Goal: Information Seeking & Learning: Learn about a topic

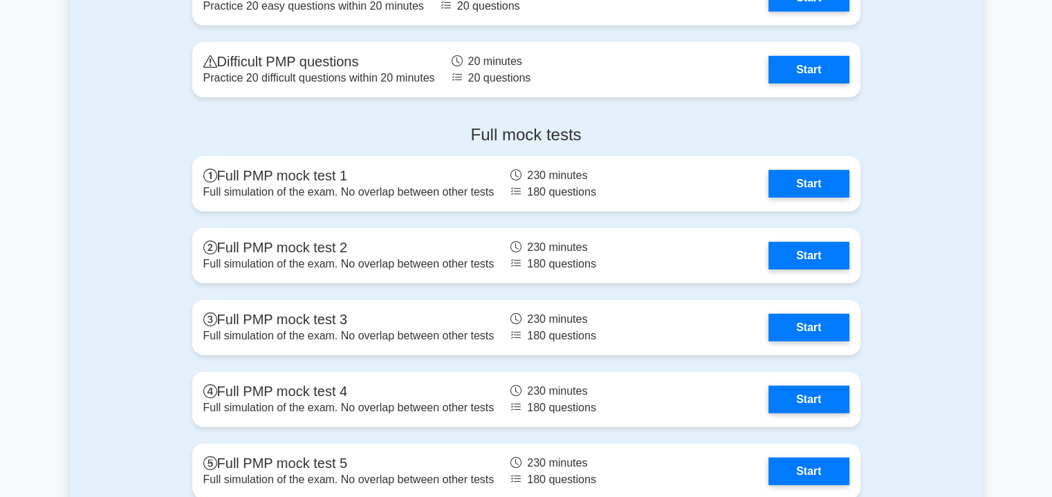
scroll to position [3891, 0]
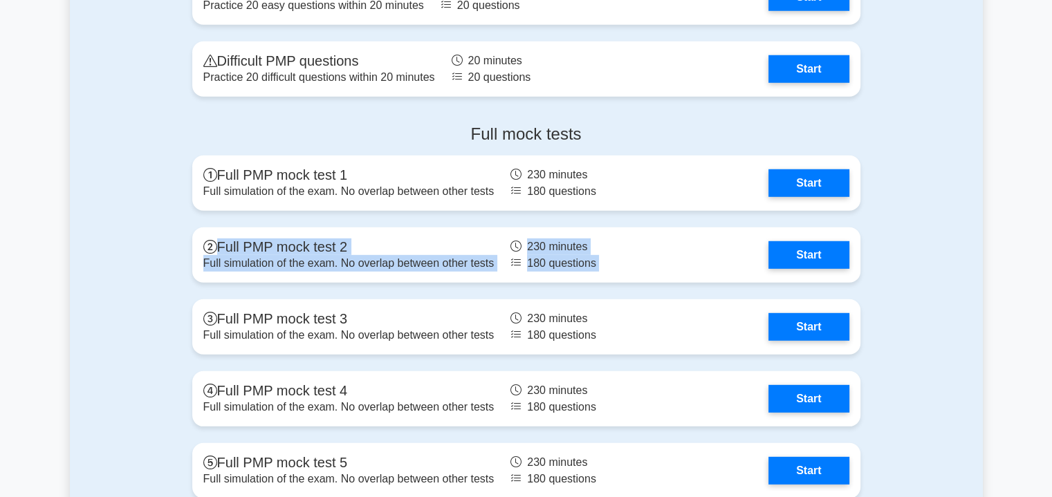
drag, startPoint x: 903, startPoint y: 199, endPoint x: 906, endPoint y: 232, distance: 32.7
click at [906, 232] on div "Full mock tests Full PMP mock test 1 Full simulation of the exam. No overlap be…" at bounding box center [526, 314] width 913 height 402
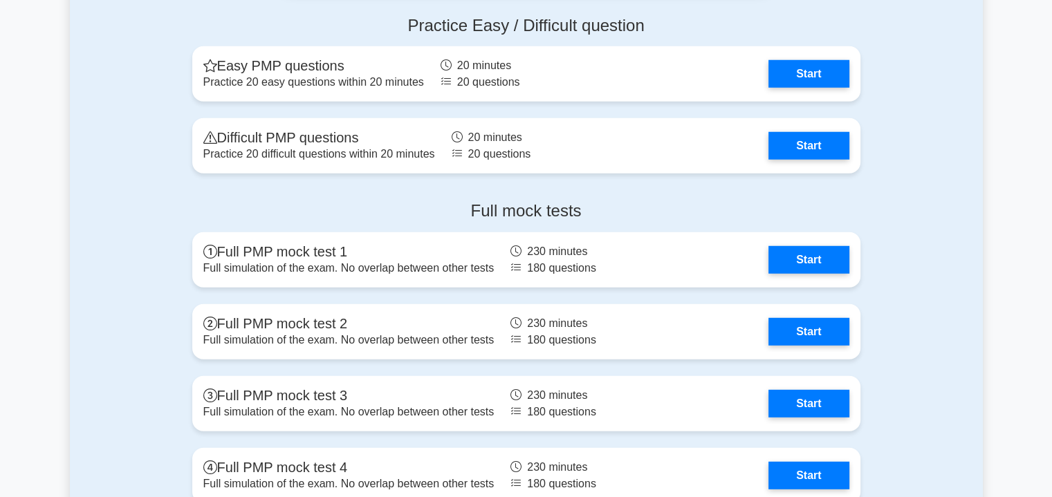
scroll to position [3813, 0]
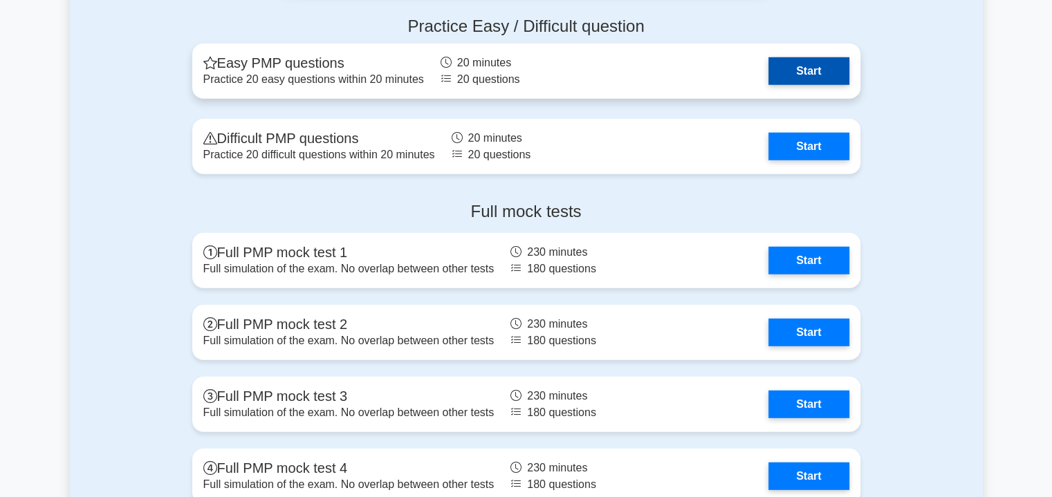
click at [790, 69] on link "Start" at bounding box center [808, 71] width 80 height 28
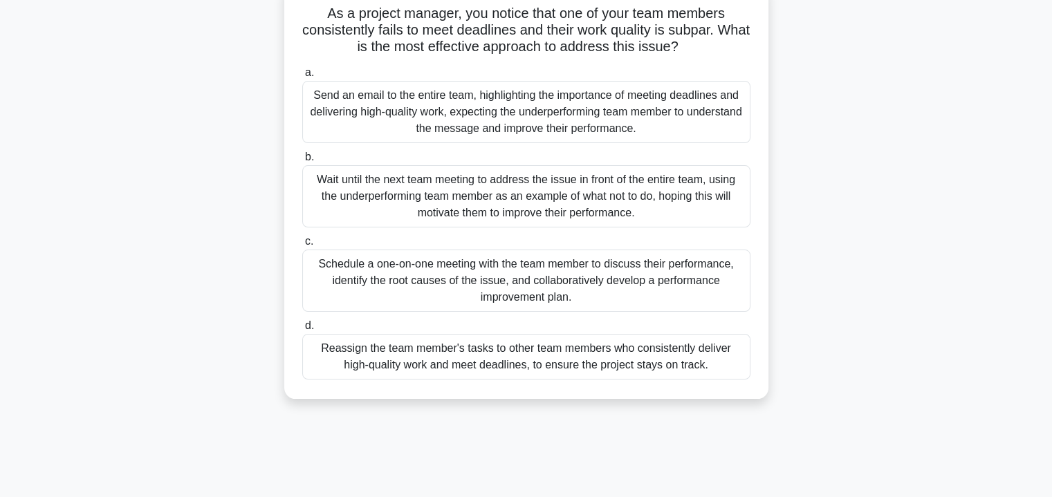
scroll to position [104, 0]
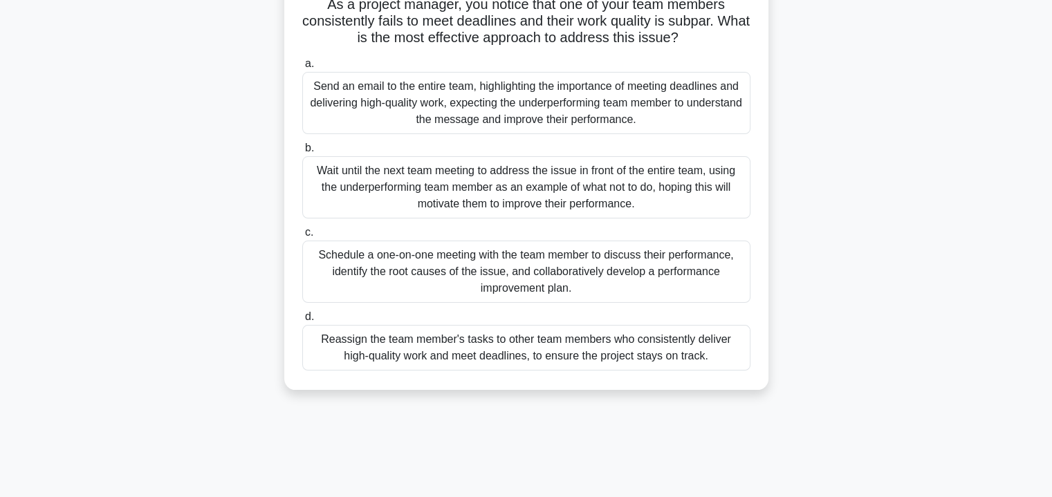
drag, startPoint x: 686, startPoint y: 283, endPoint x: 492, endPoint y: 268, distance: 194.2
click at [492, 268] on div "Schedule a one-on-one meeting with the team member to discuss their performance…" at bounding box center [526, 272] width 448 height 62
click at [302, 237] on input "c. Schedule a one-on-one meeting with the team member to discuss their performa…" at bounding box center [302, 232] width 0 height 9
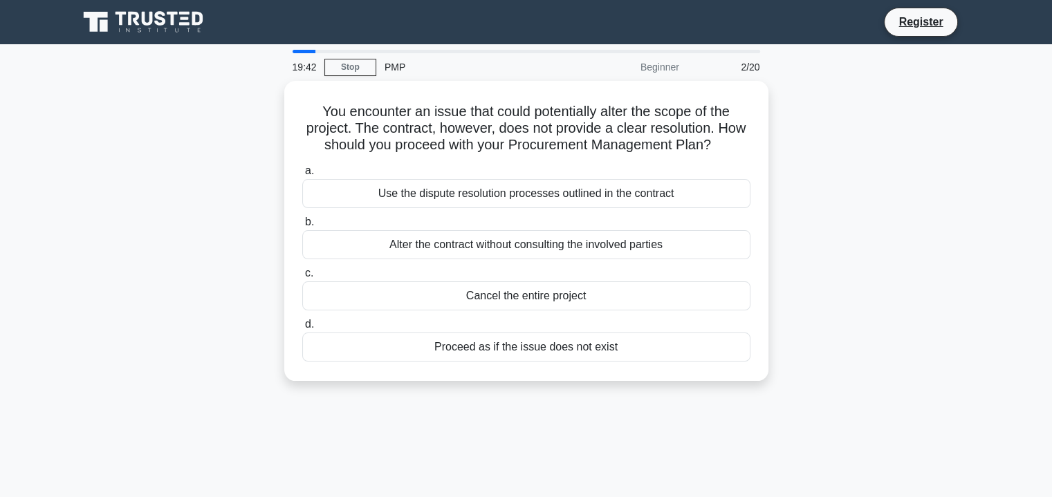
scroll to position [0, 0]
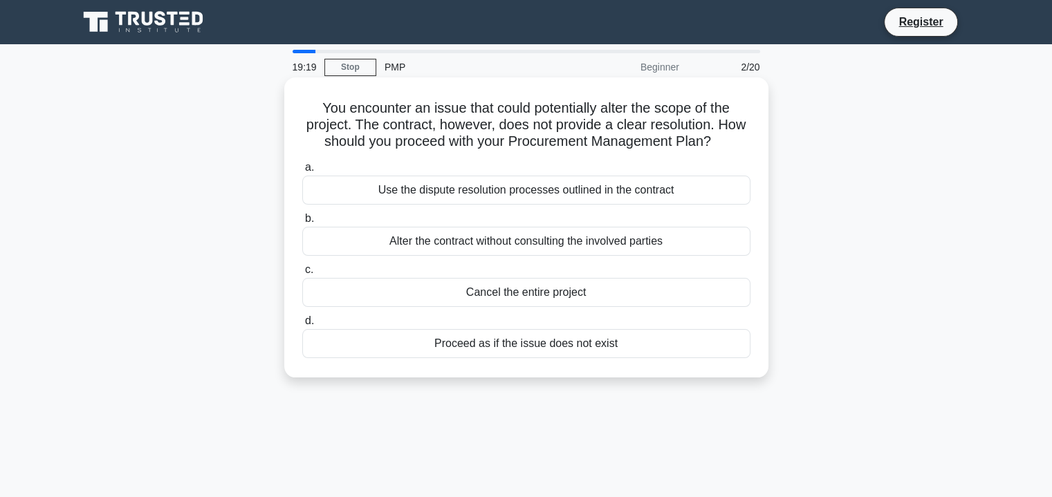
click at [530, 193] on div "Use the dispute resolution processes outlined in the contract" at bounding box center [526, 190] width 448 height 29
click at [302, 172] on input "a. Use the dispute resolution processes outlined in the contract" at bounding box center [302, 167] width 0 height 9
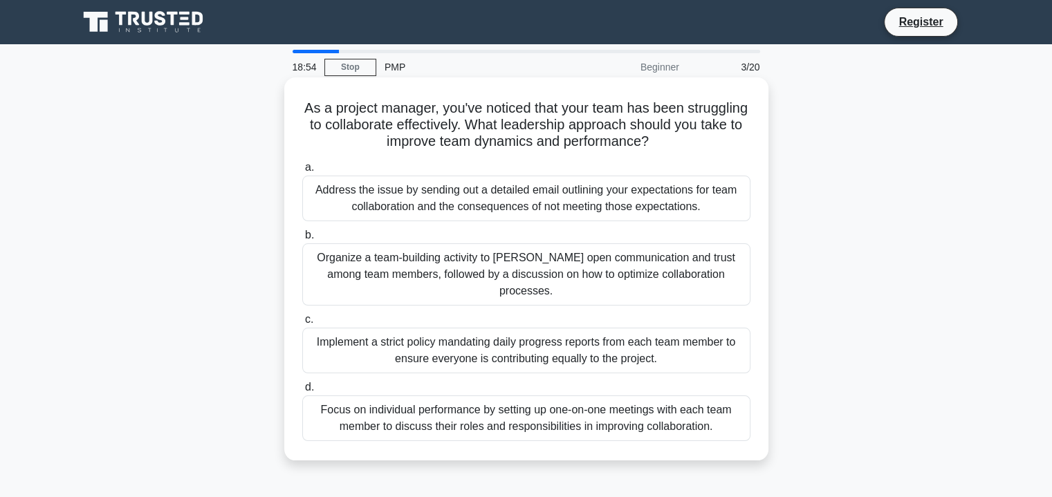
click at [691, 262] on div "Organize a team-building activity to foster open communication and trust among …" at bounding box center [526, 274] width 448 height 62
click at [302, 240] on input "b. Organize a team-building activity to foster open communication and trust amo…" at bounding box center [302, 235] width 0 height 9
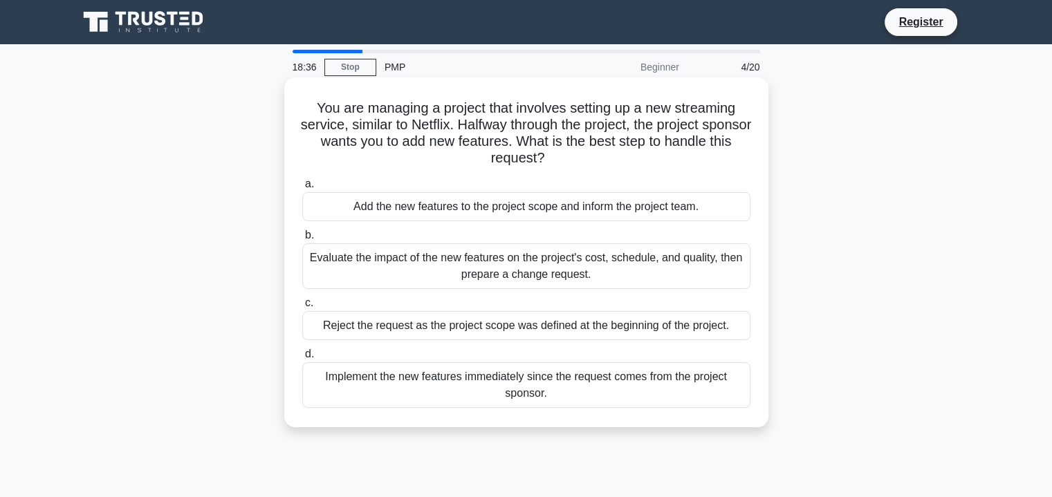
click at [678, 265] on div "Evaluate the impact of the new features on the project's cost, schedule, and qu…" at bounding box center [526, 266] width 448 height 46
click at [302, 240] on input "b. Evaluate the impact of the new features on the project's cost, schedule, and…" at bounding box center [302, 235] width 0 height 9
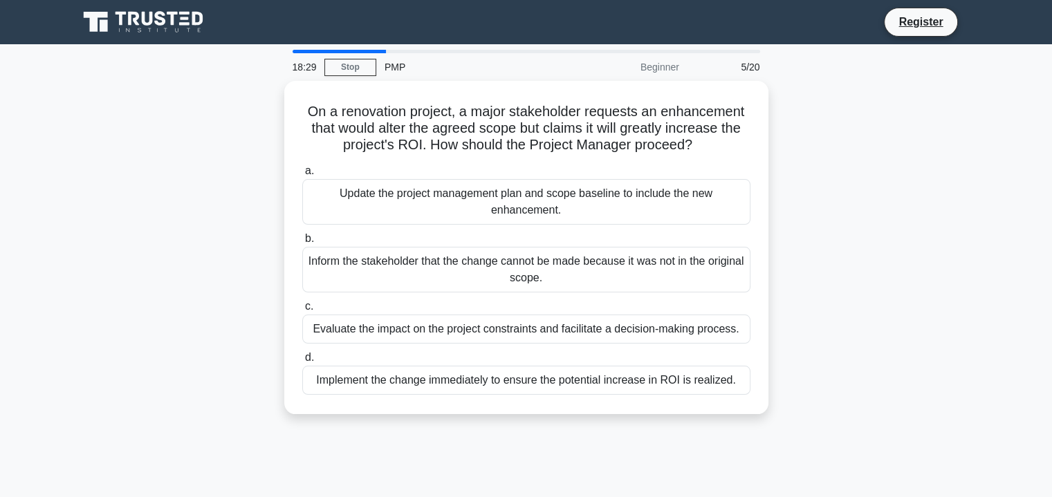
click at [823, 228] on div "On a renovation project, a major stakeholder requests an enhancement that would…" at bounding box center [526, 256] width 913 height 350
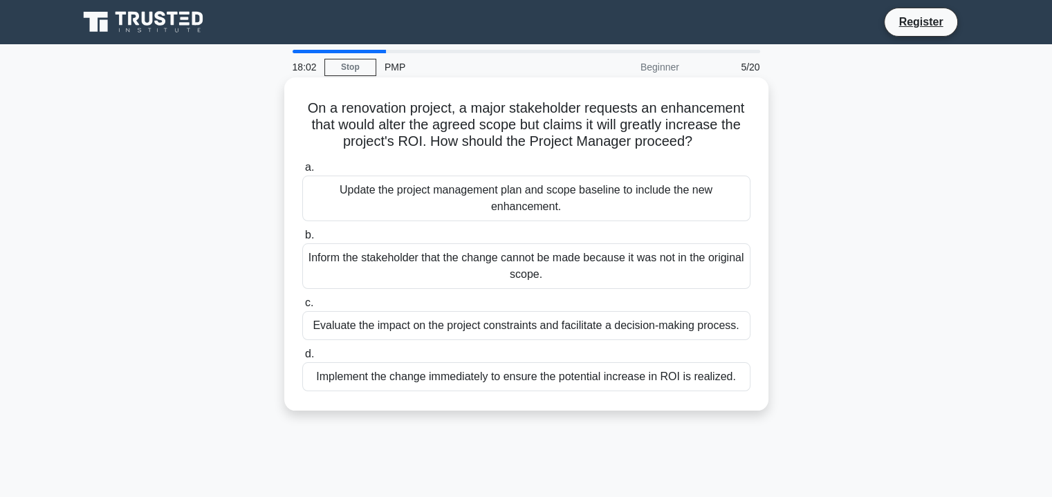
click at [698, 322] on div "Evaluate the impact on the project constraints and facilitate a decision-making…" at bounding box center [526, 325] width 448 height 29
click at [302, 308] on input "c. Evaluate the impact on the project constraints and facilitate a decision-mak…" at bounding box center [302, 303] width 0 height 9
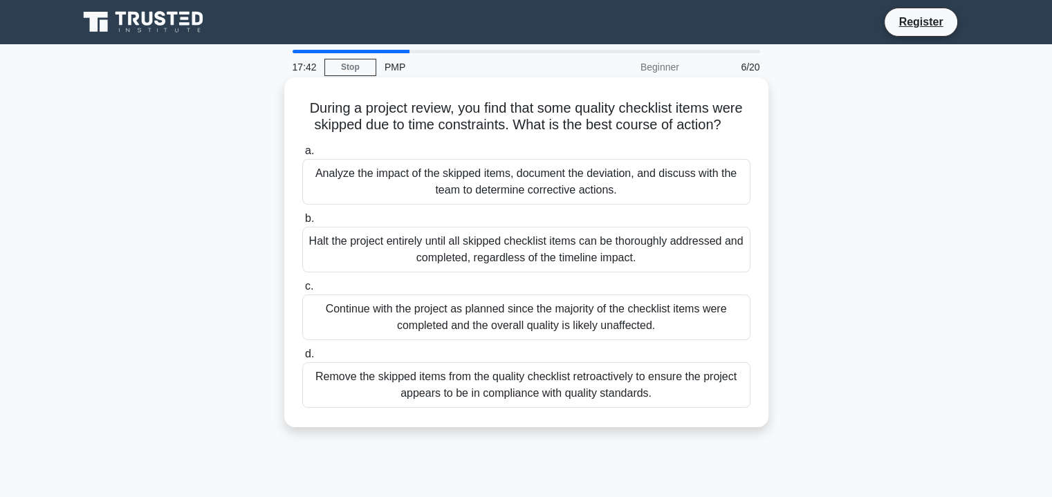
click at [567, 183] on div "Analyze the impact of the skipped items, document the deviation, and discuss wi…" at bounding box center [526, 182] width 448 height 46
click at [302, 156] on input "a. Analyze the impact of the skipped items, document the deviation, and discuss…" at bounding box center [302, 151] width 0 height 9
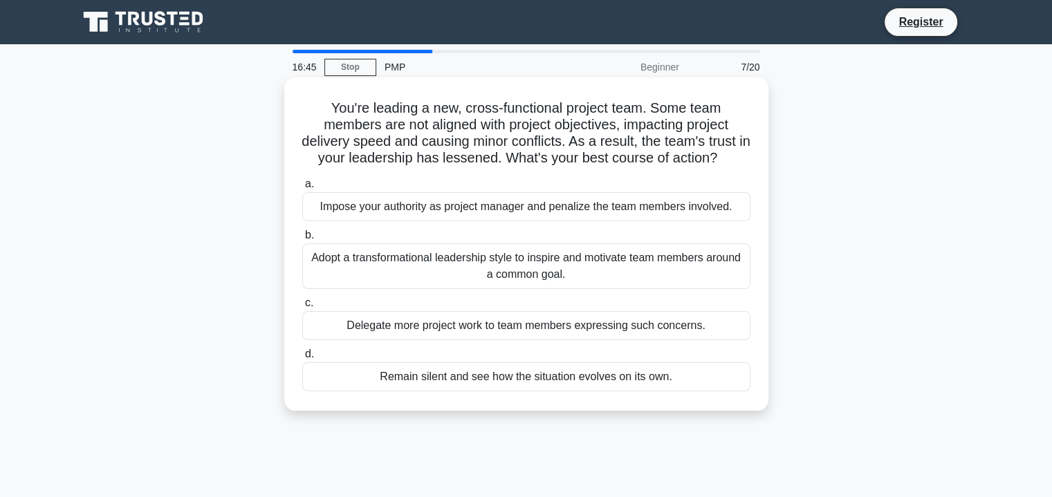
click at [555, 270] on div "Adopt a transformational leadership style to inspire and motivate team members …" at bounding box center [526, 266] width 448 height 46
click at [302, 240] on input "b. Adopt a transformational leadership style to inspire and motivate team membe…" at bounding box center [302, 235] width 0 height 9
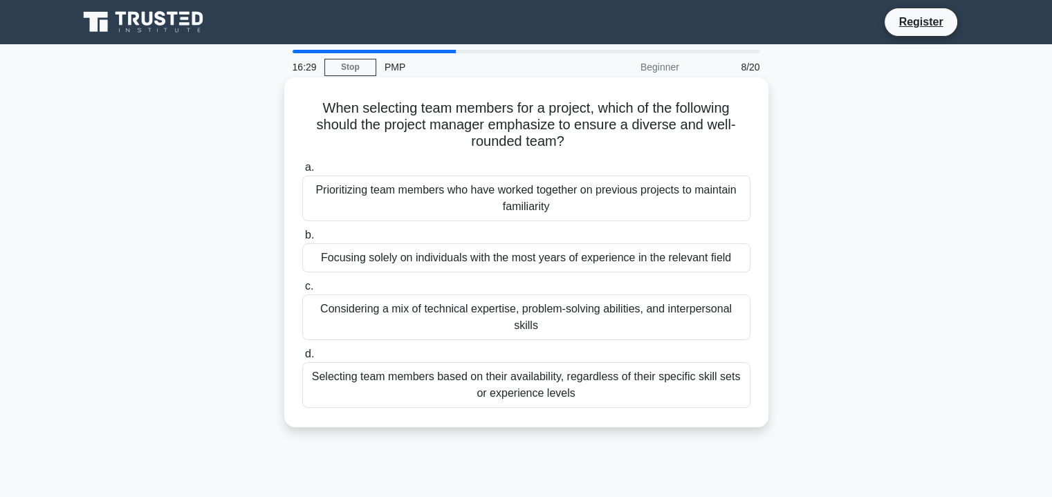
click at [681, 315] on div "Considering a mix of technical expertise, problem-solving abilities, and interp…" at bounding box center [526, 318] width 448 height 46
click at [302, 291] on input "c. Considering a mix of technical expertise, problem-solving abilities, and int…" at bounding box center [302, 286] width 0 height 9
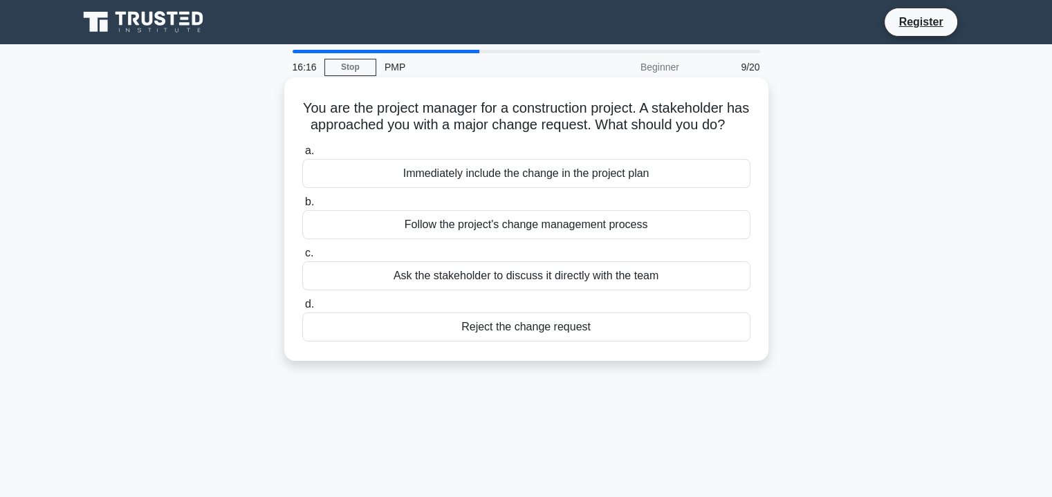
click at [622, 239] on div "Follow the project's change management process" at bounding box center [526, 224] width 448 height 29
click at [302, 207] on input "b. Follow the project's change management process" at bounding box center [302, 202] width 0 height 9
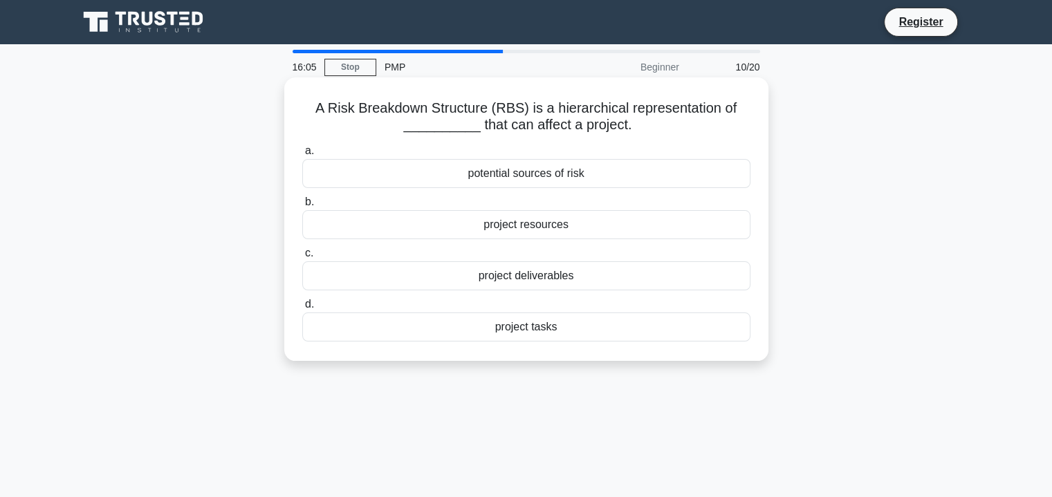
click at [675, 176] on div "potential sources of risk" at bounding box center [526, 173] width 448 height 29
click at [302, 156] on input "a. potential sources of risk" at bounding box center [302, 151] width 0 height 9
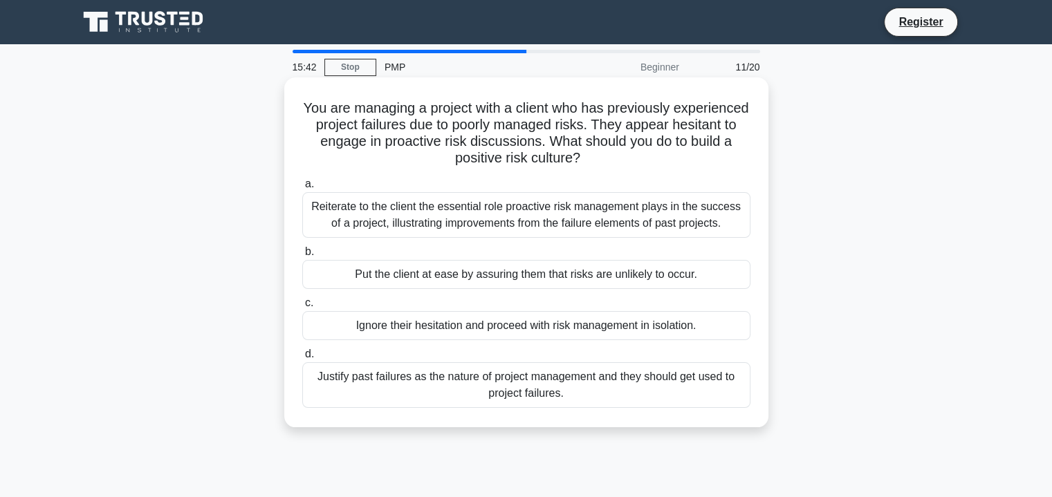
click at [680, 207] on div "Reiterate to the client the essential role proactive risk management plays in t…" at bounding box center [526, 215] width 448 height 46
click at [302, 189] on input "a. Reiterate to the client the essential role proactive risk management plays i…" at bounding box center [302, 184] width 0 height 9
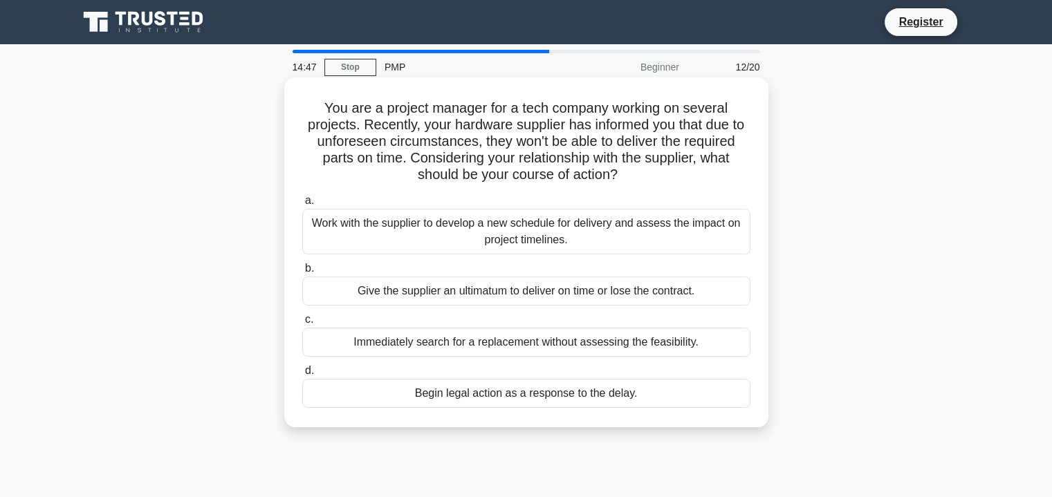
drag, startPoint x: 663, startPoint y: 227, endPoint x: 558, endPoint y: 225, distance: 105.1
click at [558, 225] on div "Work with the supplier to develop a new schedule for delivery and assess the im…" at bounding box center [526, 232] width 448 height 46
click at [302, 205] on input "a. Work with the supplier to develop a new schedule for delivery and assess the…" at bounding box center [302, 200] width 0 height 9
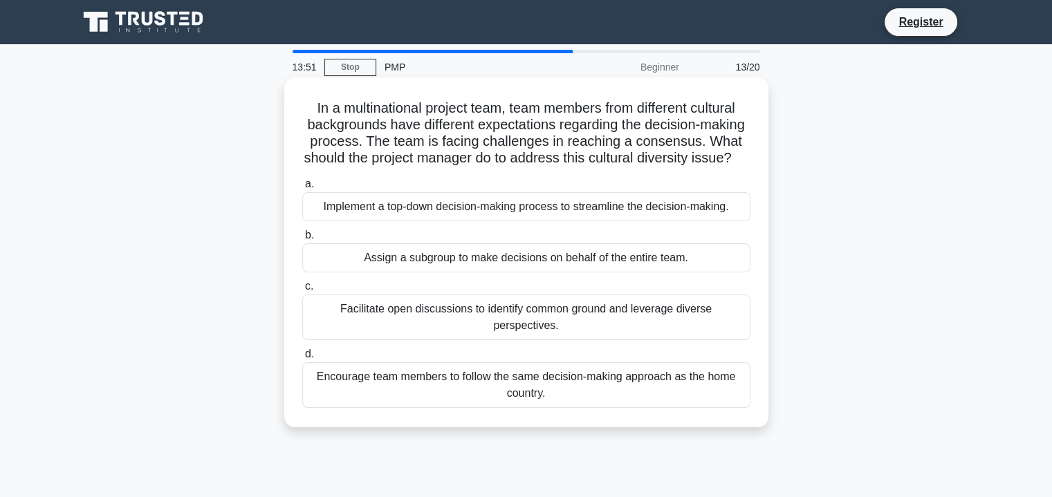
click at [671, 329] on div "Facilitate open discussions to identify common ground and leverage diverse pers…" at bounding box center [526, 318] width 448 height 46
click at [302, 291] on input "c. Facilitate open discussions to identify common ground and leverage diverse p…" at bounding box center [302, 286] width 0 height 9
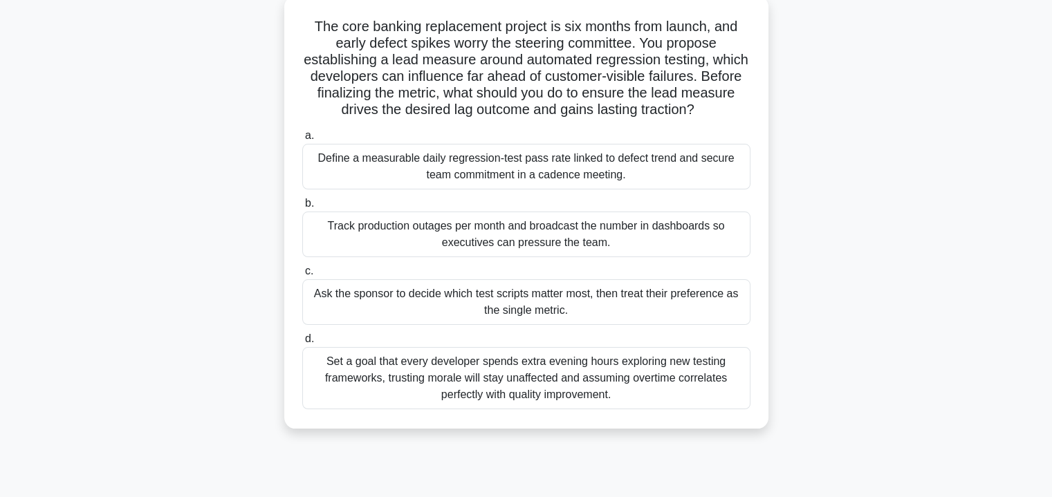
scroll to position [86, 0]
click at [854, 297] on div "The core banking replacement project is six months from launch, and early defec…" at bounding box center [526, 219] width 913 height 449
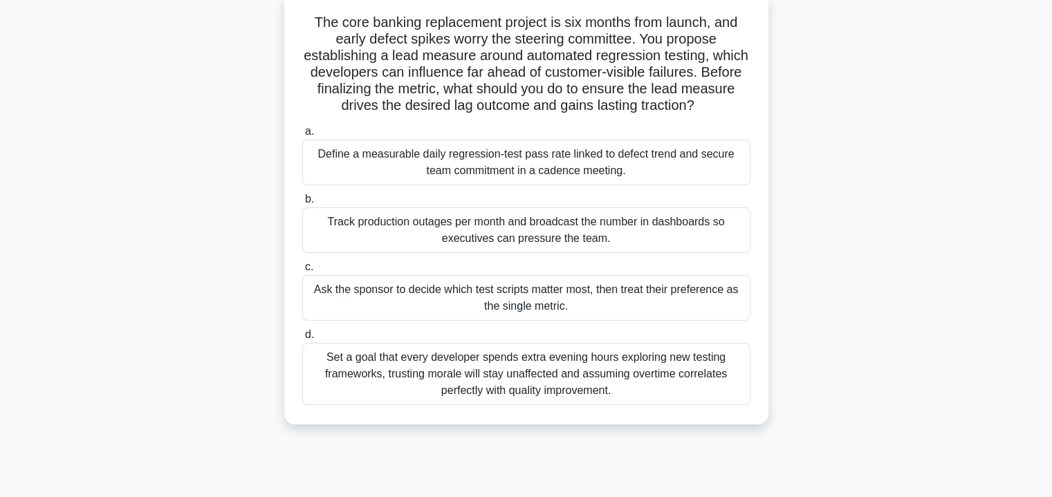
click at [677, 177] on div "Define a measurable daily regression-test pass rate linked to defect trend and …" at bounding box center [526, 163] width 448 height 46
click at [302, 136] on input "a. Define a measurable daily regression-test pass rate linked to defect trend a…" at bounding box center [302, 131] width 0 height 9
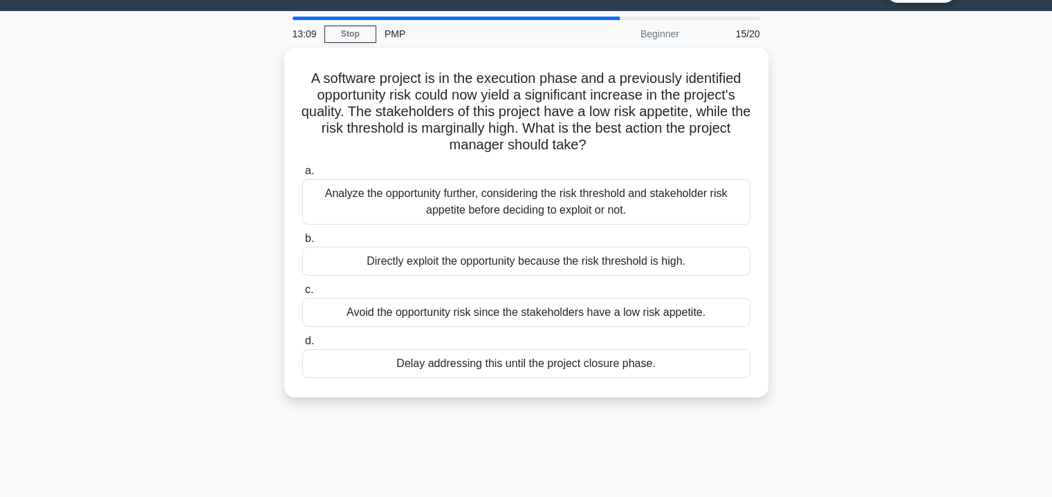
scroll to position [0, 0]
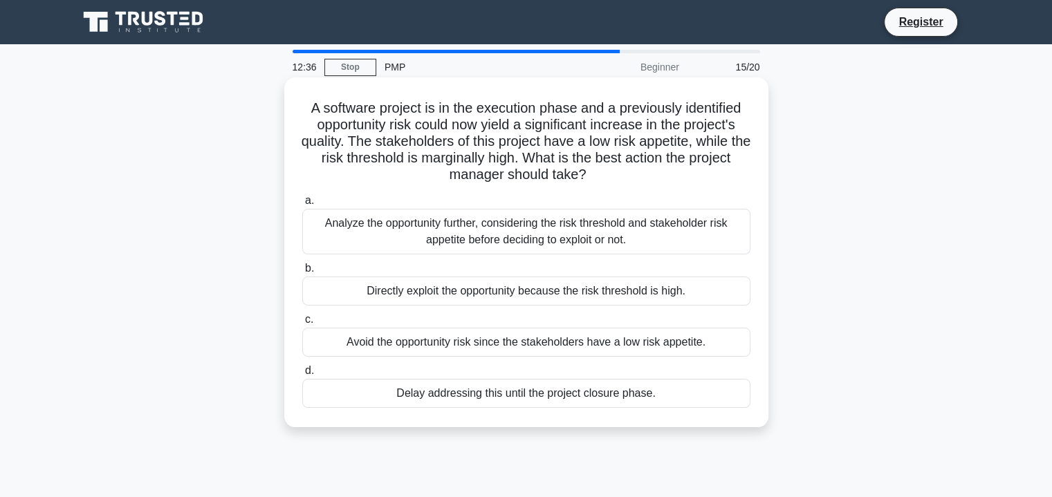
click at [710, 226] on div "Analyze the opportunity further, considering the risk threshold and stakeholder…" at bounding box center [526, 232] width 448 height 46
click at [302, 205] on input "a. Analyze the opportunity further, considering the risk threshold and stakehol…" at bounding box center [302, 200] width 0 height 9
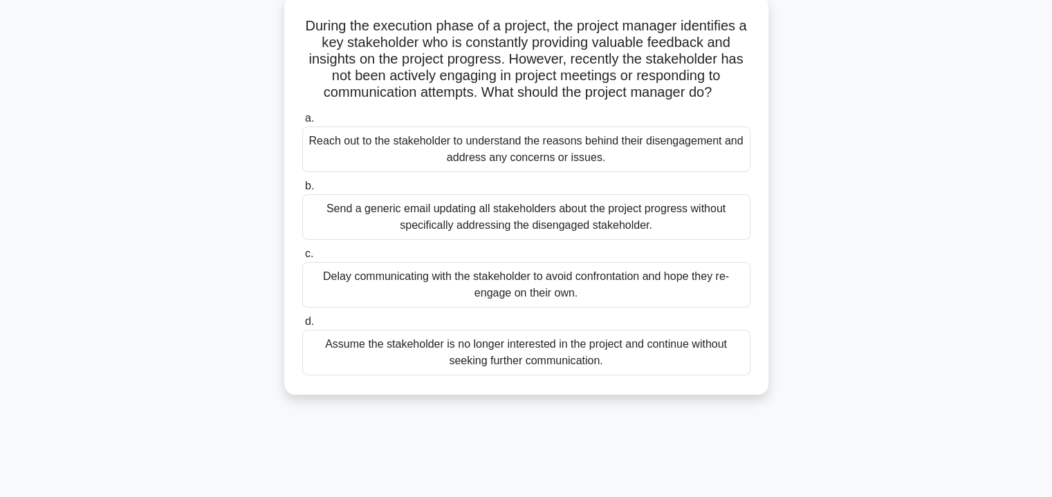
scroll to position [89, 0]
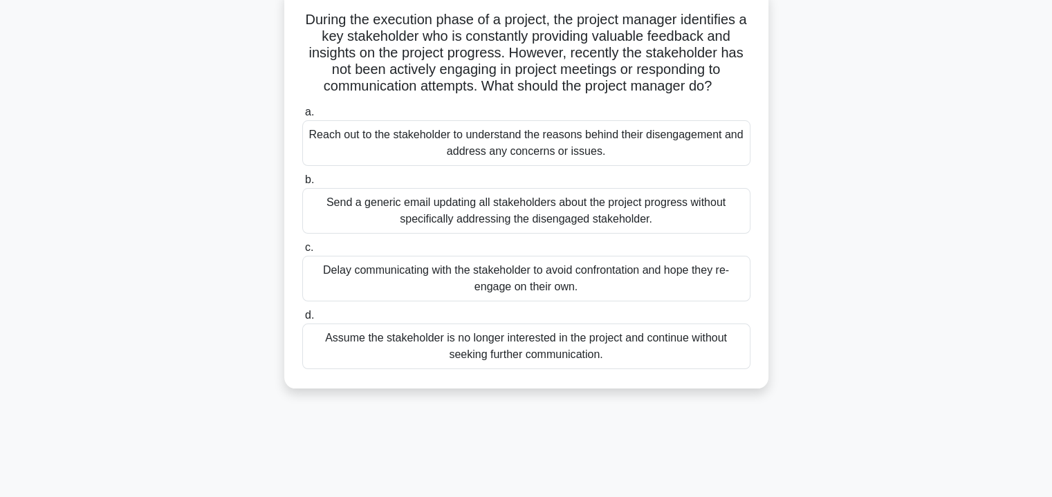
click at [711, 142] on div "Reach out to the stakeholder to understand the reasons behind their disengageme…" at bounding box center [526, 143] width 448 height 46
click at [302, 117] on input "a. Reach out to the stakeholder to understand the reasons behind their disengag…" at bounding box center [302, 112] width 0 height 9
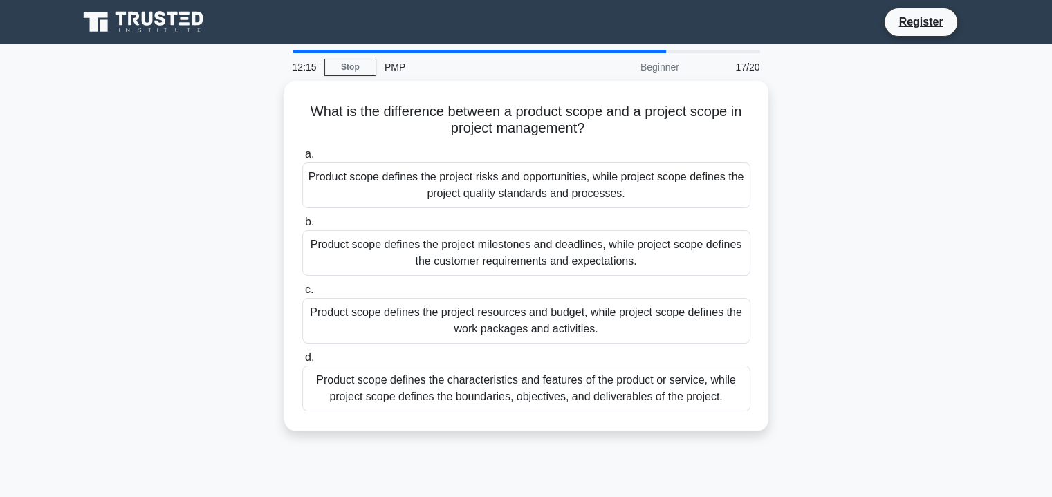
scroll to position [0, 0]
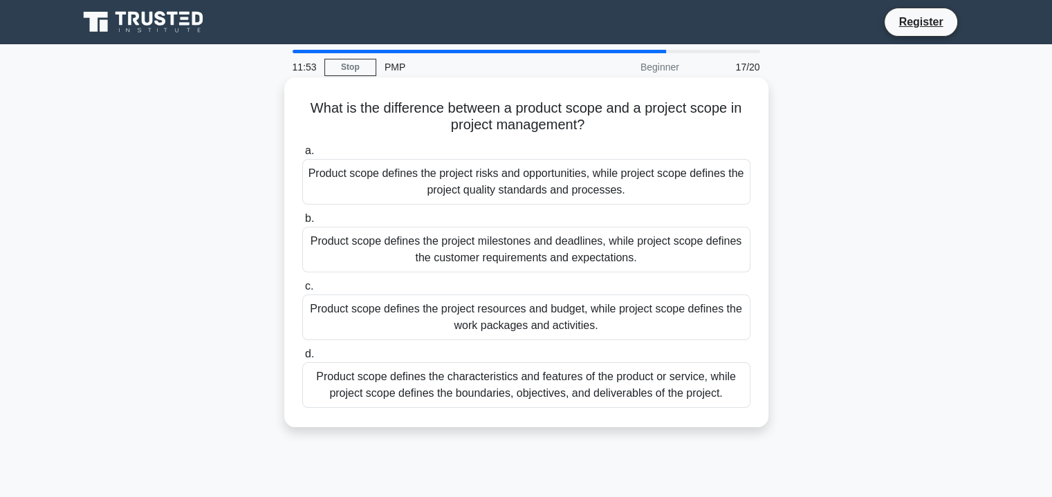
click at [649, 389] on div "Product scope defines the characteristics and features of the product or servic…" at bounding box center [526, 385] width 448 height 46
click at [302, 359] on input "d. Product scope defines the characteristics and features of the product or ser…" at bounding box center [302, 354] width 0 height 9
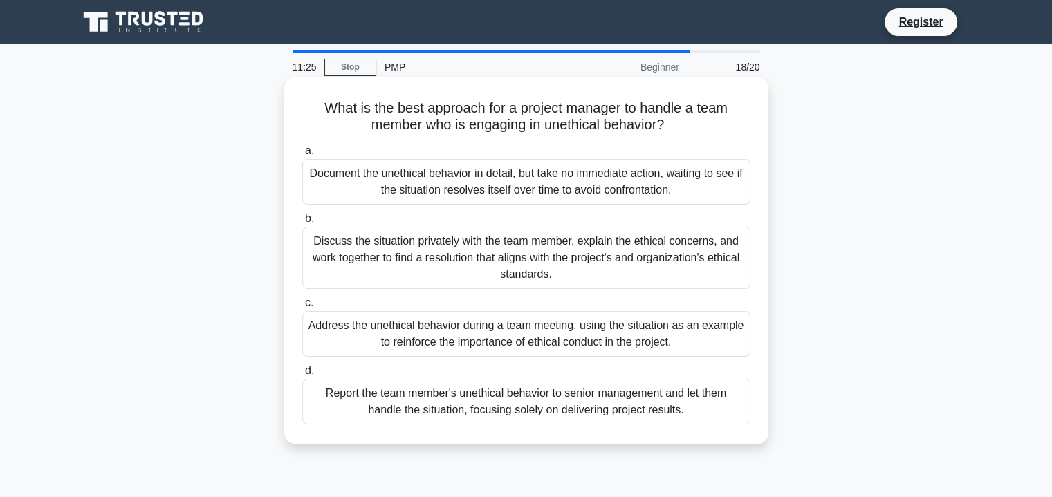
click at [695, 248] on div "Discuss the situation privately with the team member, explain the ethical conce…" at bounding box center [526, 258] width 448 height 62
click at [302, 223] on input "b. Discuss the situation privately with the team member, explain the ethical co…" at bounding box center [302, 218] width 0 height 9
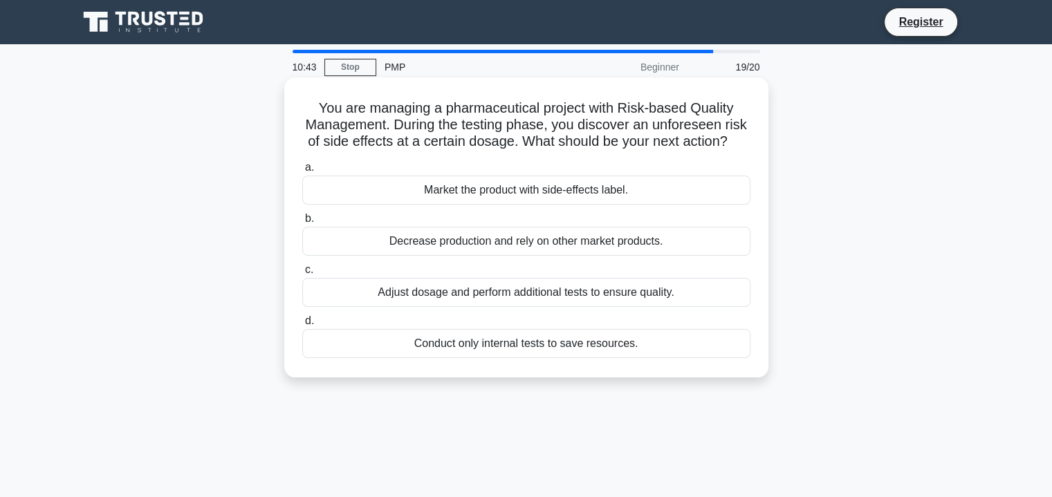
click at [641, 307] on div "Adjust dosage and perform additional tests to ensure quality." at bounding box center [526, 292] width 448 height 29
click at [302, 274] on input "c. Adjust dosage and perform additional tests to ensure quality." at bounding box center [302, 270] width 0 height 9
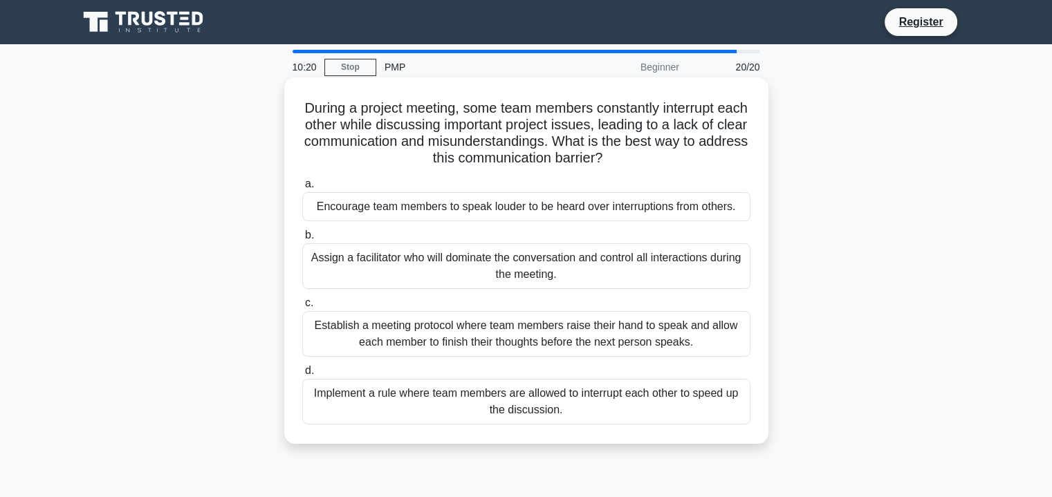
click at [702, 265] on div "Assign a facilitator who will dominate the conversation and control all interac…" at bounding box center [526, 266] width 448 height 46
click at [302, 240] on input "b. Assign a facilitator who will dominate the conversation and control all inte…" at bounding box center [302, 235] width 0 height 9
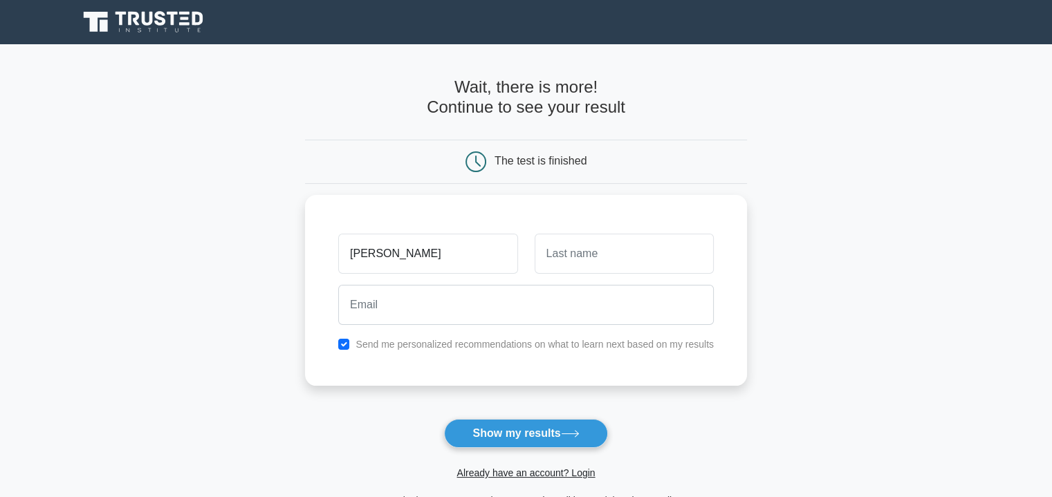
type input "Brianna"
type input "Holman"
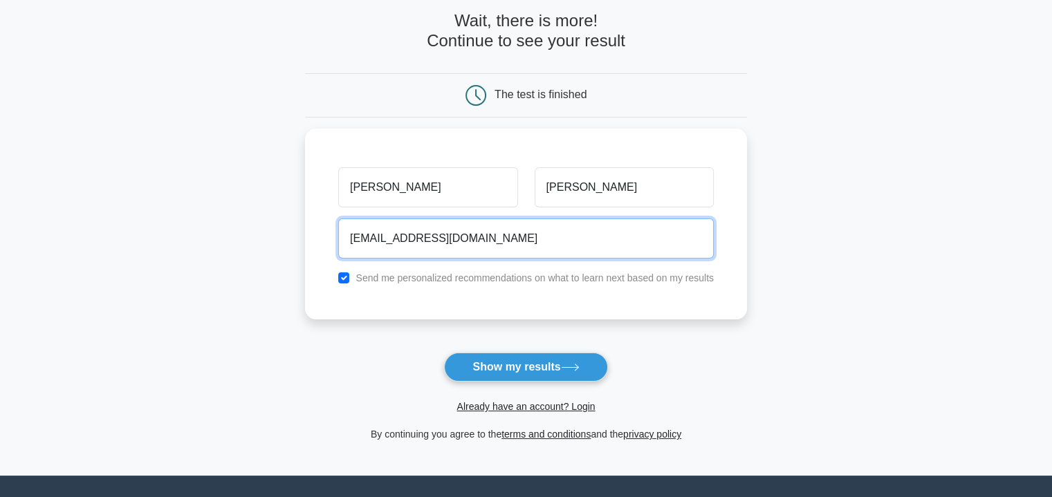
scroll to position [68, 0]
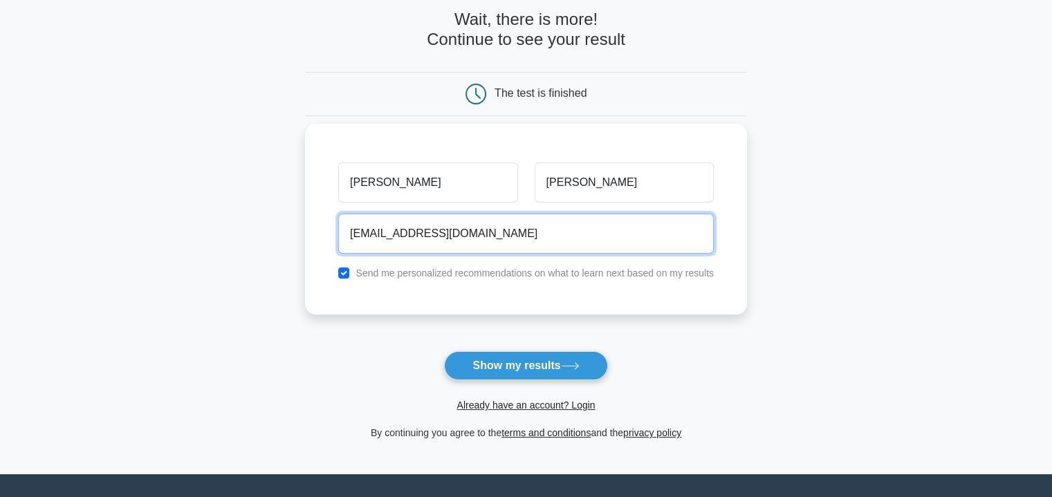
type input "bholman1003@gmail.com"
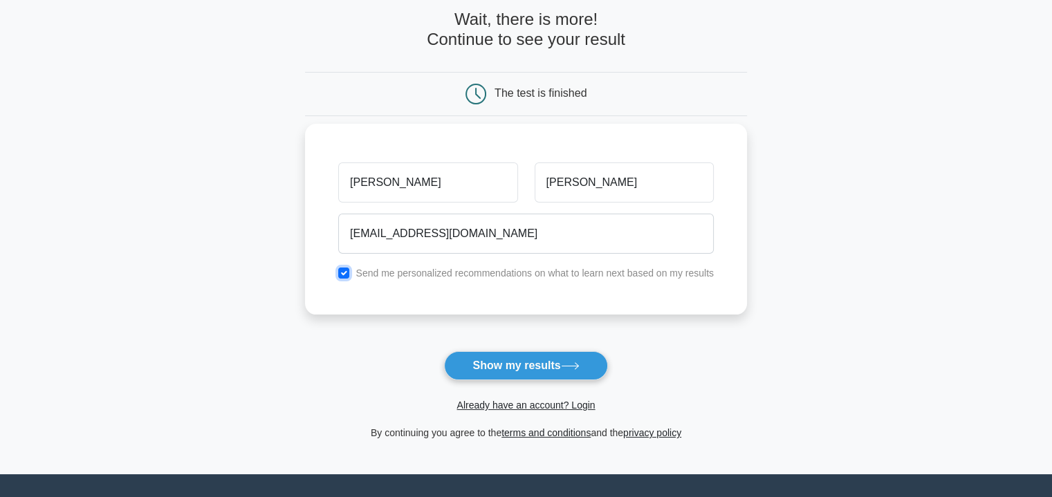
click at [344, 273] on input "checkbox" at bounding box center [343, 273] width 11 height 11
checkbox input "false"
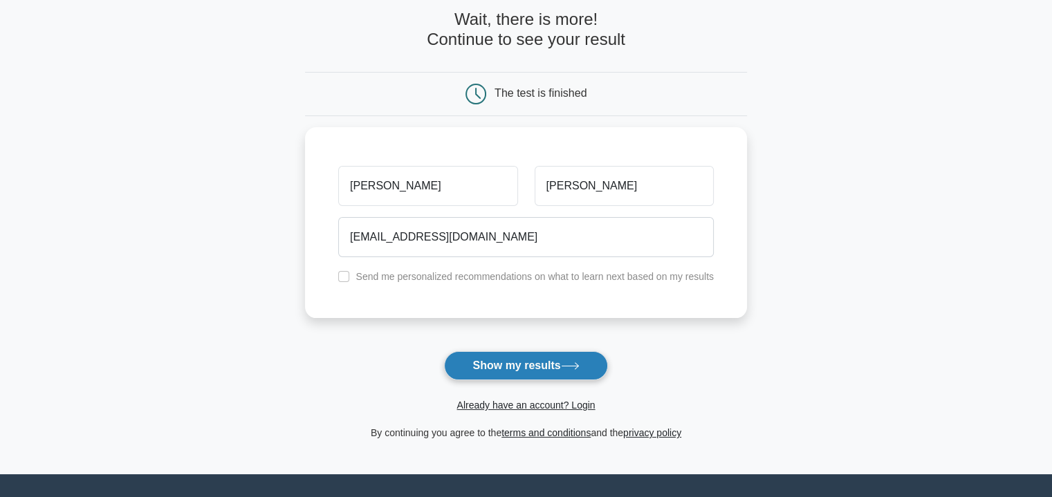
click at [559, 373] on button "Show my results" at bounding box center [525, 365] width 163 height 29
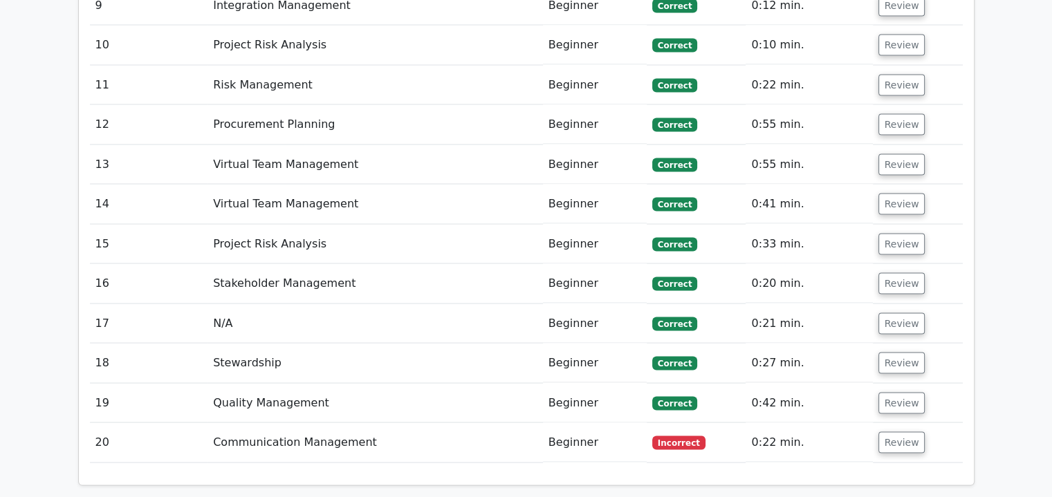
scroll to position [2643, 0]
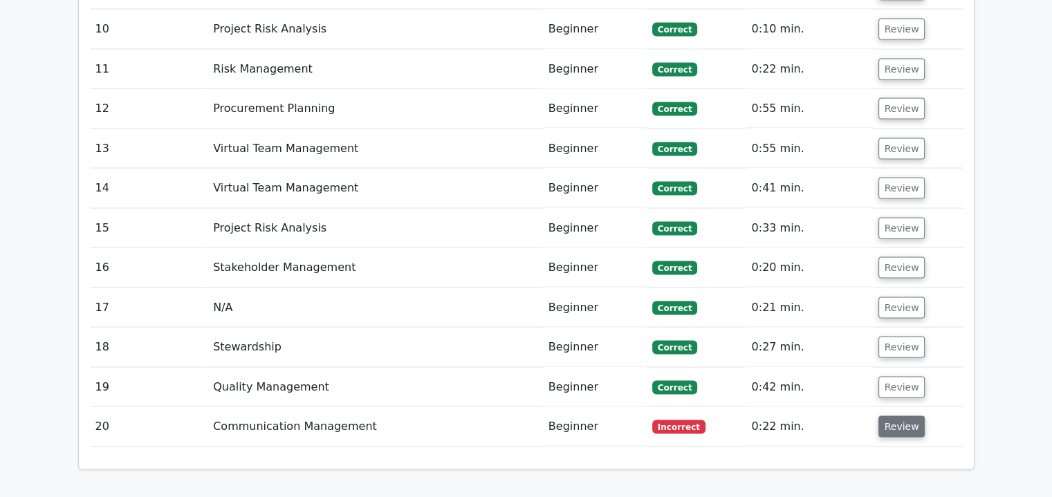
drag, startPoint x: 904, startPoint y: 312, endPoint x: 897, endPoint y: 317, distance: 9.4
click at [897, 416] on button "Review" at bounding box center [901, 426] width 47 height 21
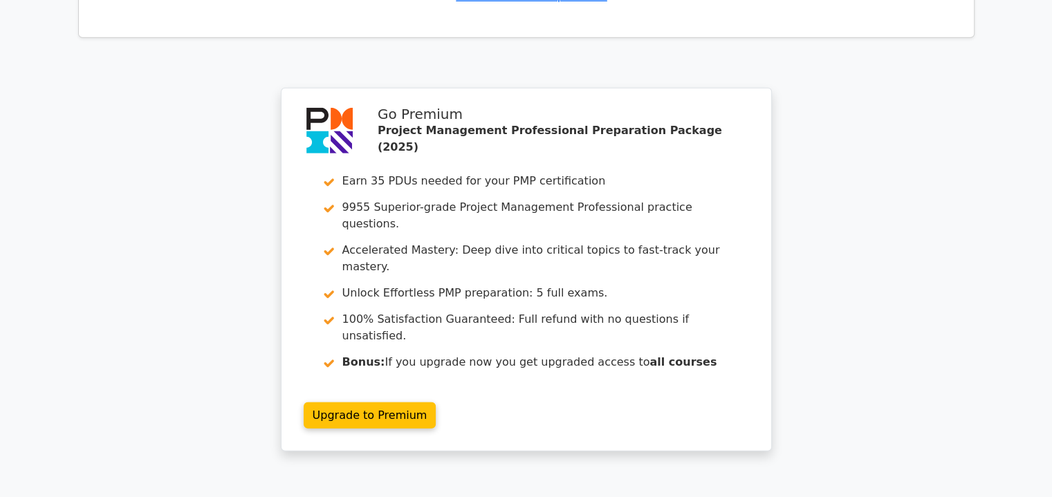
scroll to position [3958, 0]
